Goal: Transaction & Acquisition: Book appointment/travel/reservation

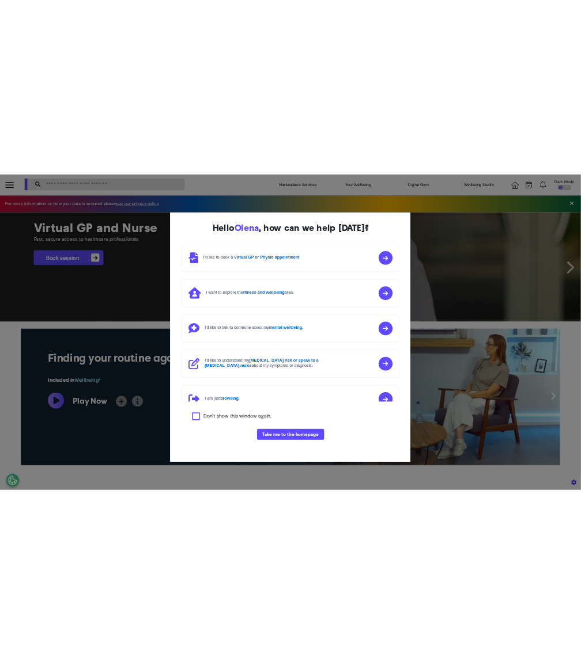
scroll to position [0, 576]
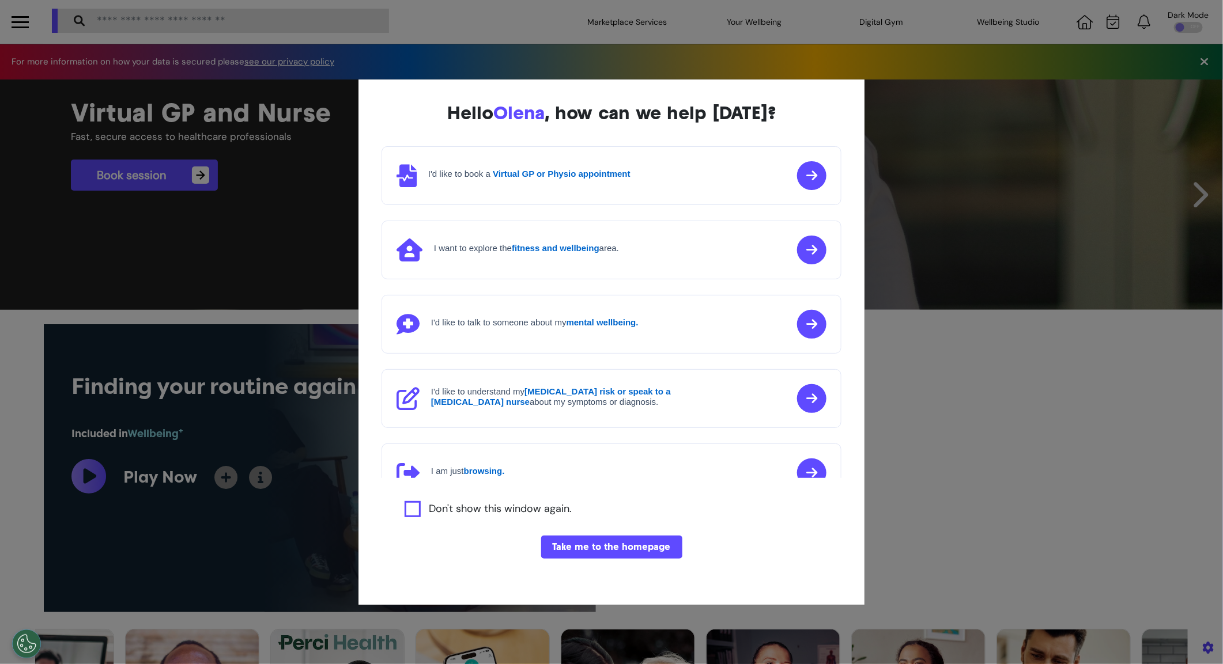
click at [361, 618] on div "Hello [PERSON_NAME] , how can we help [DATE]? I'd like to book a Virtual GP or …" at bounding box center [611, 332] width 1223 height 664
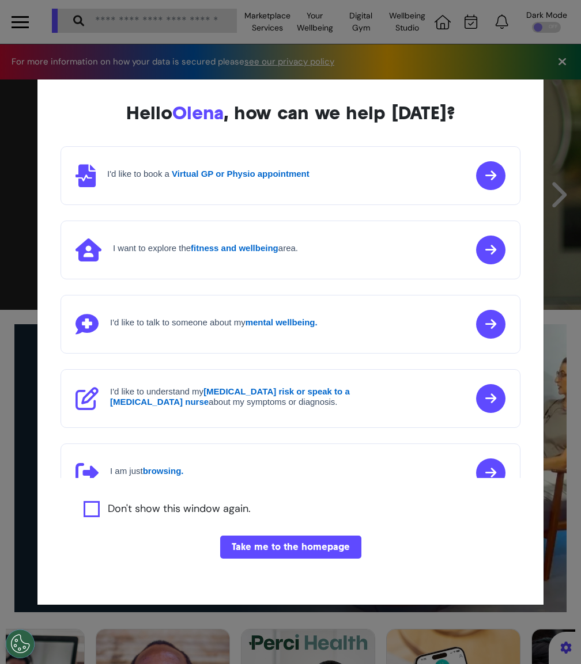
scroll to position [0, 363]
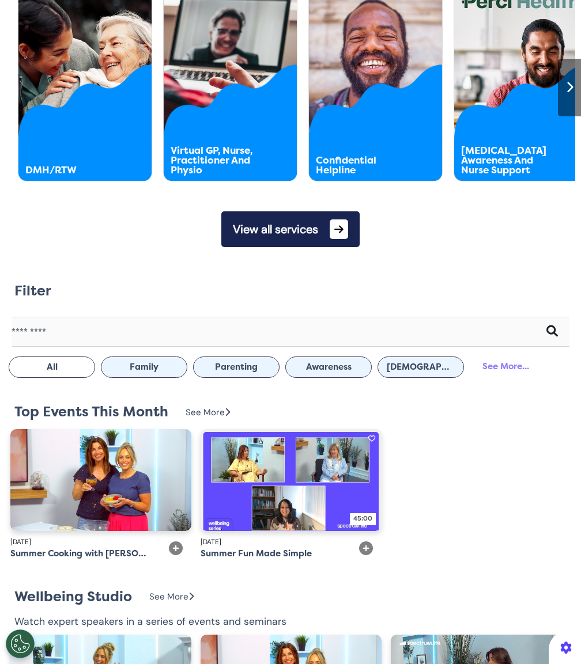
click at [278, 233] on button "View all services" at bounding box center [290, 229] width 138 height 36
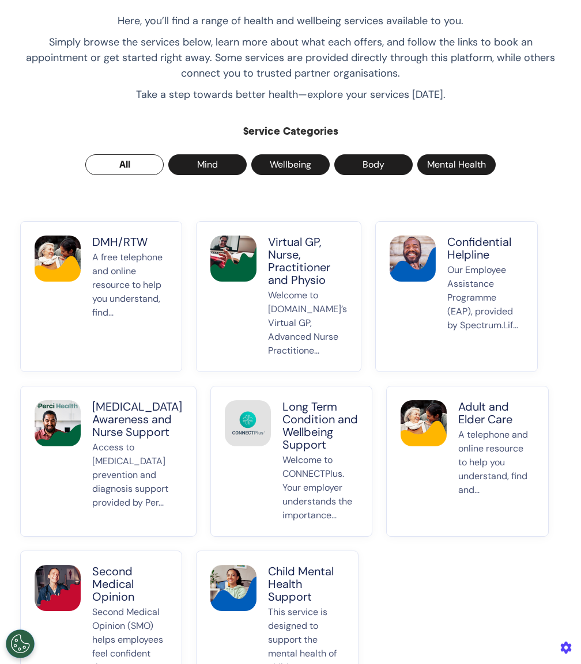
click at [279, 273] on p "Virtual GP, Nurse, Practitioner and Physio" at bounding box center [307, 261] width 79 height 51
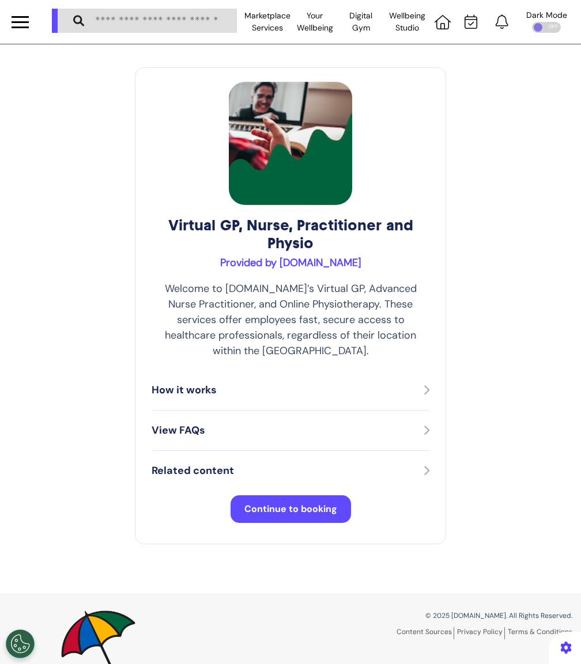
click at [298, 503] on span "Continue to booking" at bounding box center [290, 509] width 93 height 12
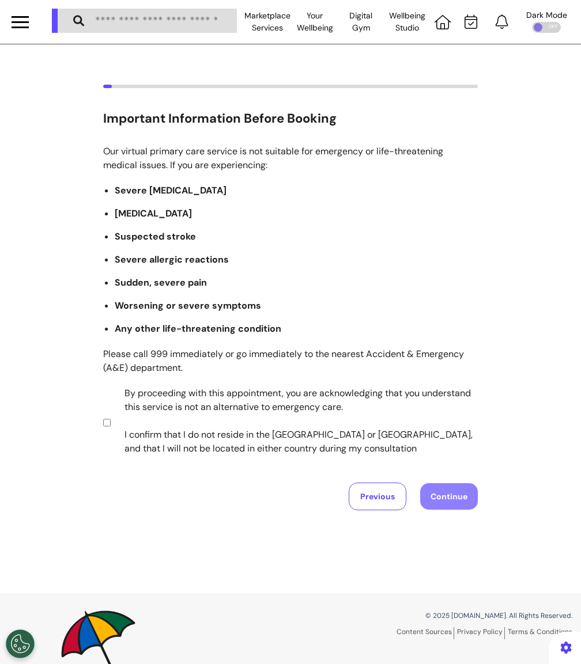
click at [322, 389] on label "By proceeding with this appointment, you are acknowledging that you understand …" at bounding box center [293, 421] width 361 height 69
click at [476, 494] on button "Continue" at bounding box center [449, 496] width 58 height 27
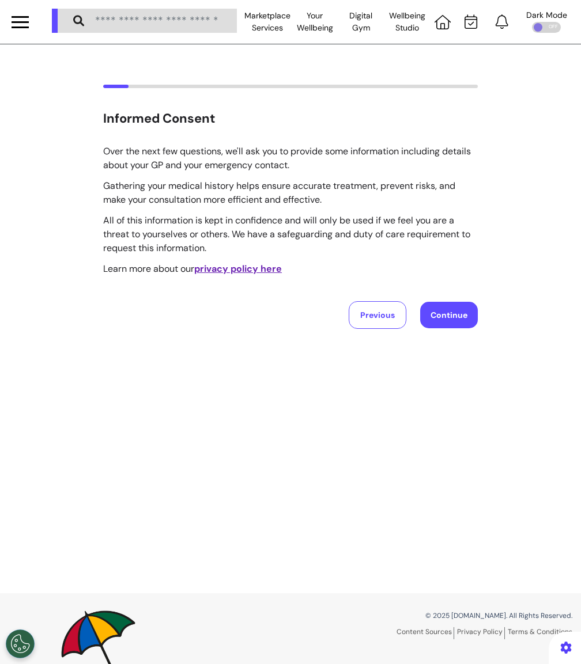
click at [461, 298] on div "Over the next few questions, we'll ask you to provide some information includin…" at bounding box center [290, 237] width 374 height 184
click at [454, 311] on button "Continue" at bounding box center [449, 315] width 58 height 27
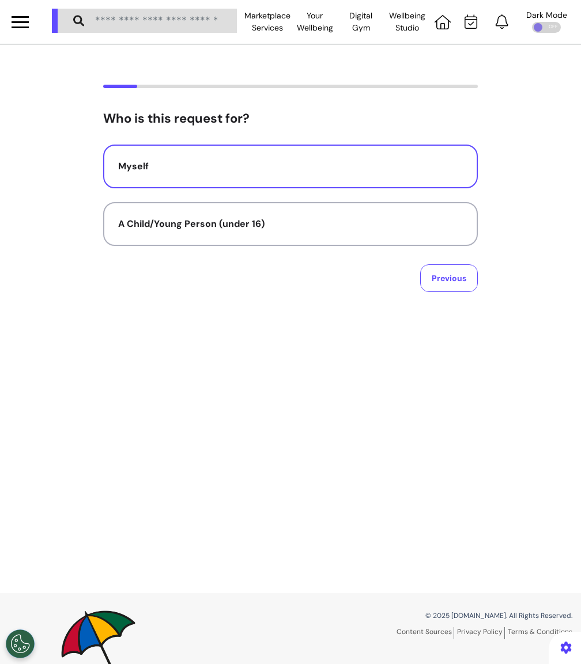
click at [326, 164] on div "Myself" at bounding box center [290, 167] width 345 height 14
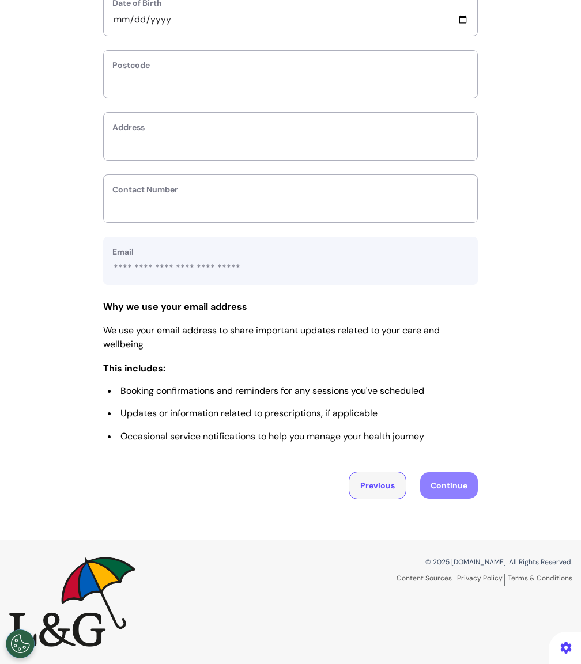
click at [364, 484] on button "Previous" at bounding box center [378, 486] width 58 height 28
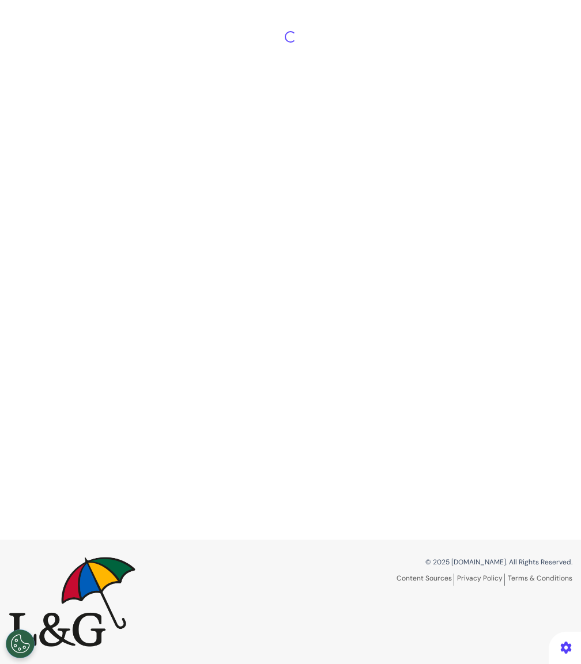
scroll to position [54, 0]
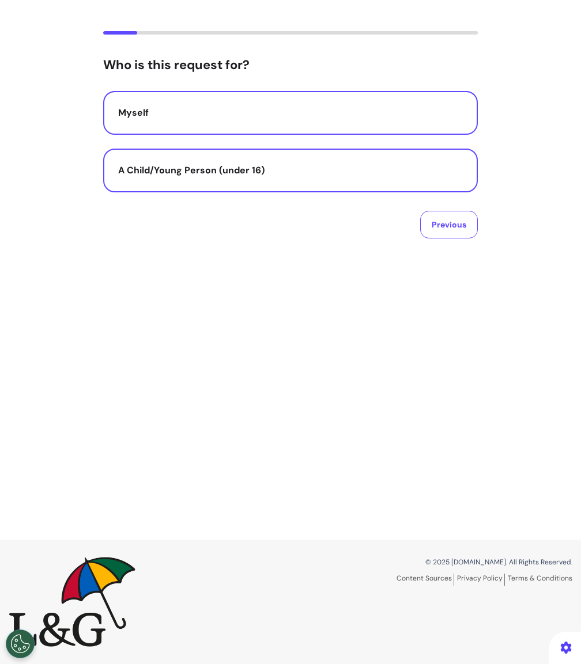
click at [307, 164] on div "A Child/Young Person (under 16)" at bounding box center [290, 171] width 345 height 14
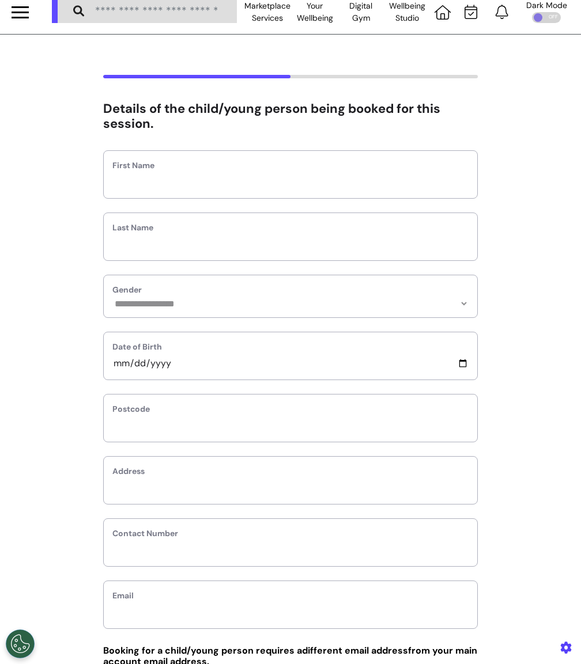
scroll to position [0, 0]
